Goal: Task Accomplishment & Management: Use online tool/utility

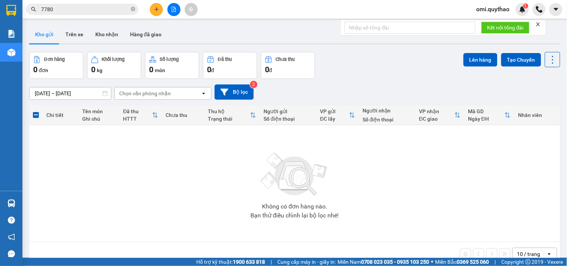
click at [176, 10] on icon "file-add" at bounding box center [173, 9] width 5 height 5
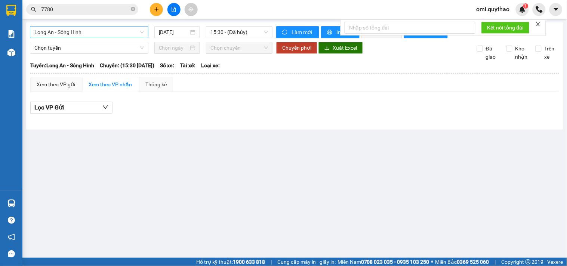
click at [74, 28] on span "Long An - Sông Hinh" at bounding box center [89, 32] width 110 height 11
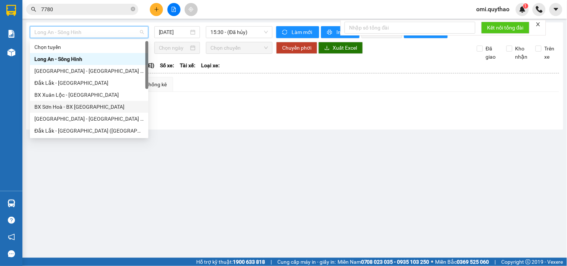
scroll to position [83, 0]
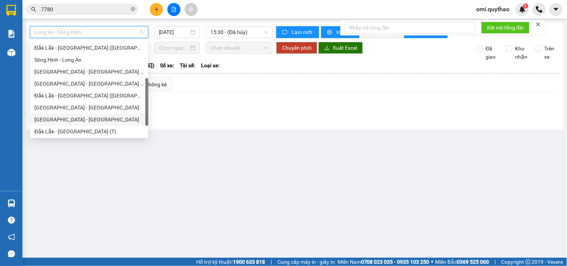
click at [75, 123] on div "[GEOGRAPHIC_DATA] - [GEOGRAPHIC_DATA]" at bounding box center [89, 120] width 110 height 8
type input "[DATE]"
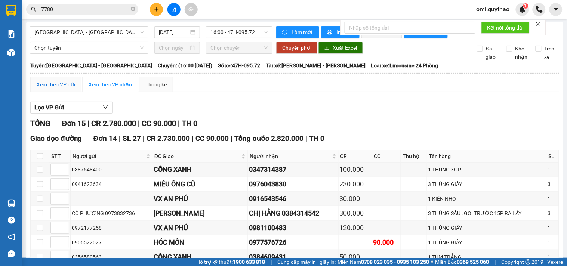
click at [62, 89] on div "Xem theo VP gửi" at bounding box center [56, 84] width 39 height 8
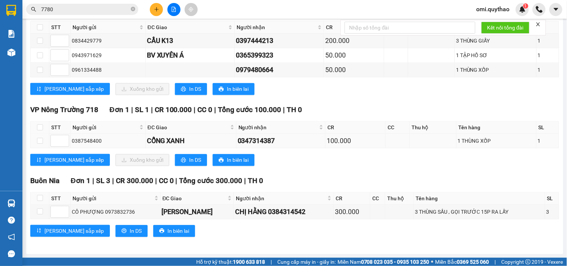
scroll to position [396, 0]
drag, startPoint x: 162, startPoint y: 89, endPoint x: 165, endPoint y: 93, distance: 5.7
click at [189, 92] on span "In DS" at bounding box center [195, 89] width 12 height 8
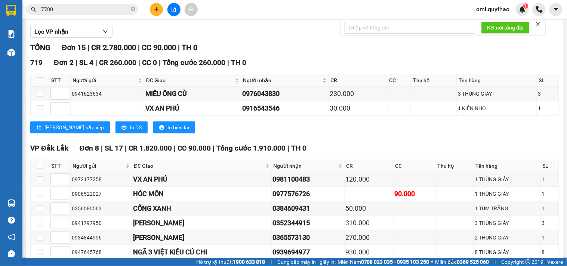
scroll to position [64, 0]
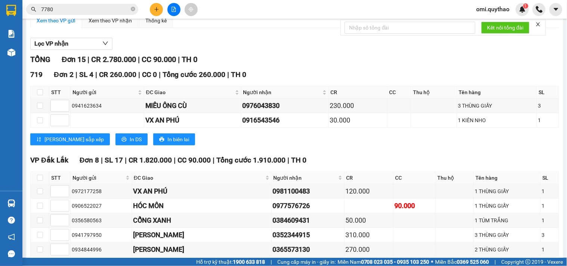
click at [134, 8] on icon "close-circle" at bounding box center [133, 9] width 4 height 4
click at [75, 47] on button "Lọc VP nhận" at bounding box center [71, 44] width 82 height 12
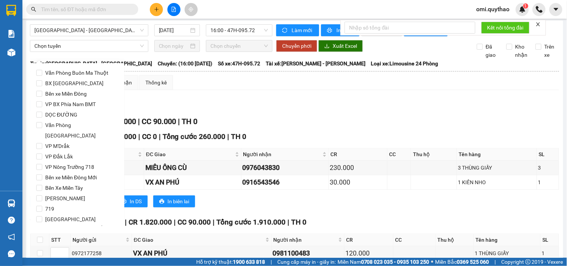
scroll to position [0, 0]
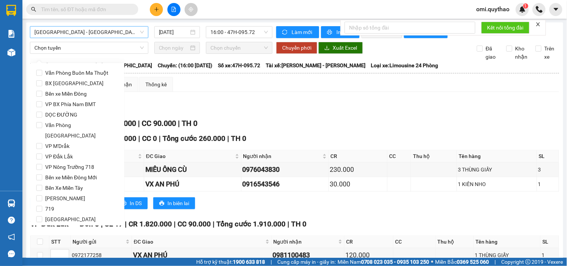
click at [102, 27] on span "[GEOGRAPHIC_DATA] - [GEOGRAPHIC_DATA]" at bounding box center [89, 32] width 110 height 11
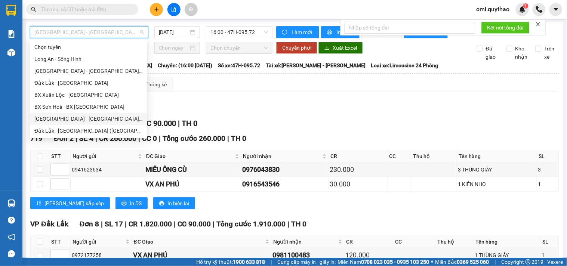
scroll to position [83, 0]
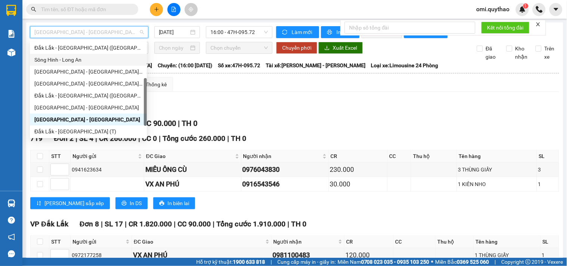
click at [80, 58] on div "Sông Hinh - Long An" at bounding box center [88, 60] width 108 height 8
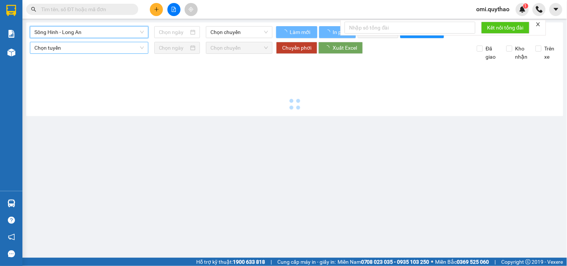
type input "[DATE]"
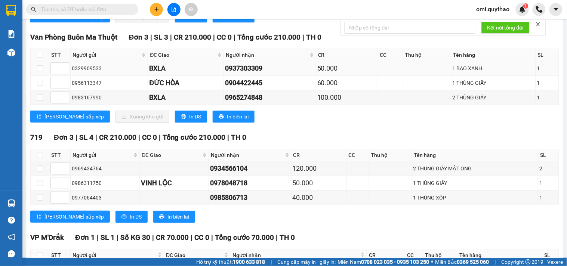
scroll to position [498, 0]
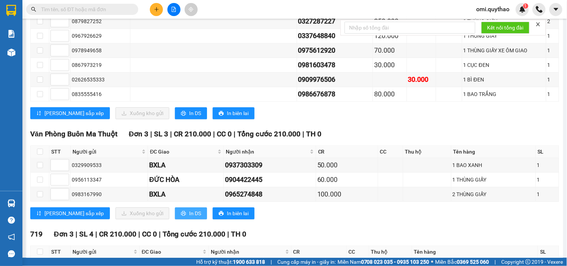
click at [181, 216] on icon "printer" at bounding box center [183, 213] width 5 height 5
